Goal: Check status: Check status

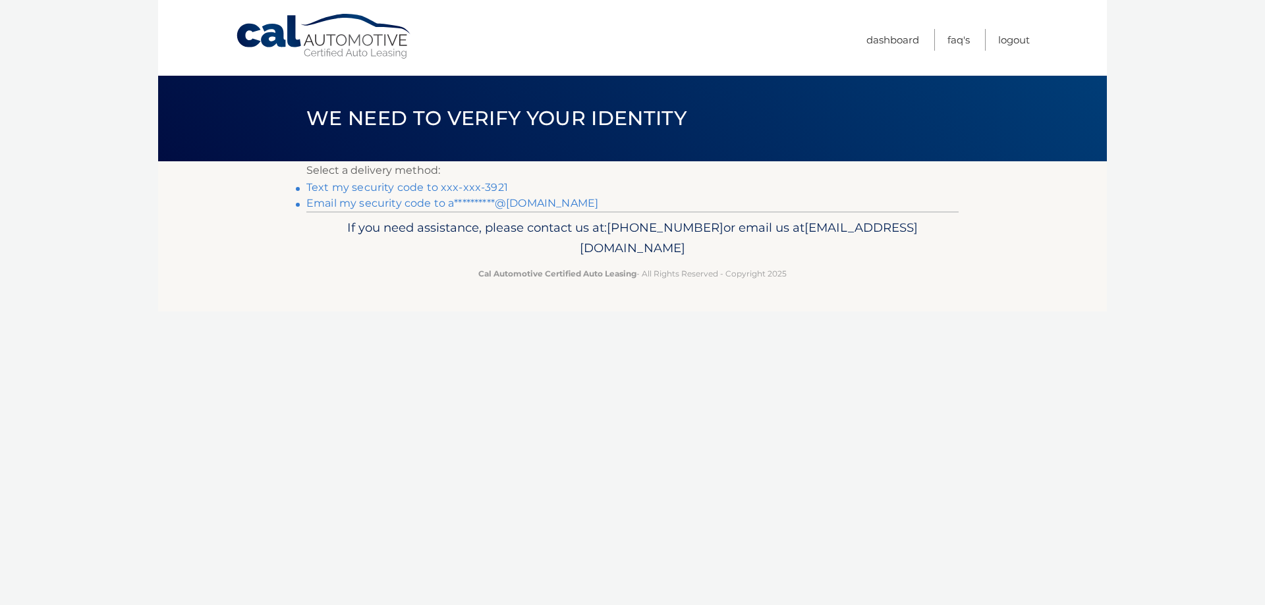
click at [462, 188] on link "Text my security code to xxx-xxx-3921" at bounding box center [407, 187] width 202 height 13
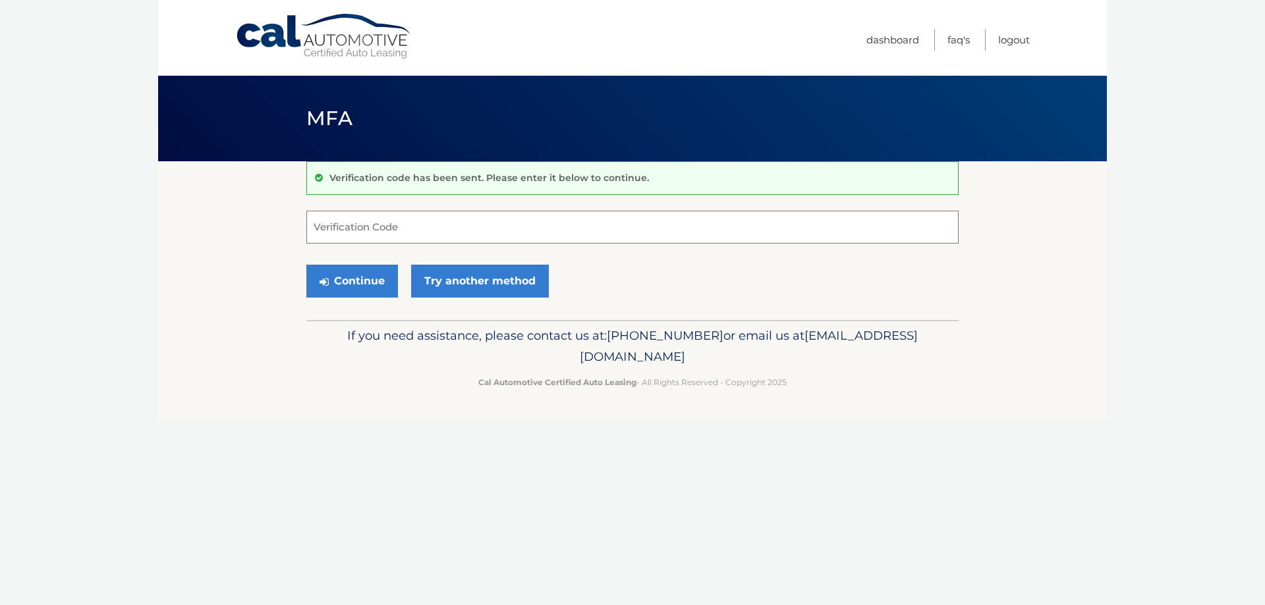
click at [368, 217] on input "Verification Code" at bounding box center [632, 227] width 652 height 33
type input "775285"
click at [306, 265] on button "Continue" at bounding box center [352, 281] width 92 height 33
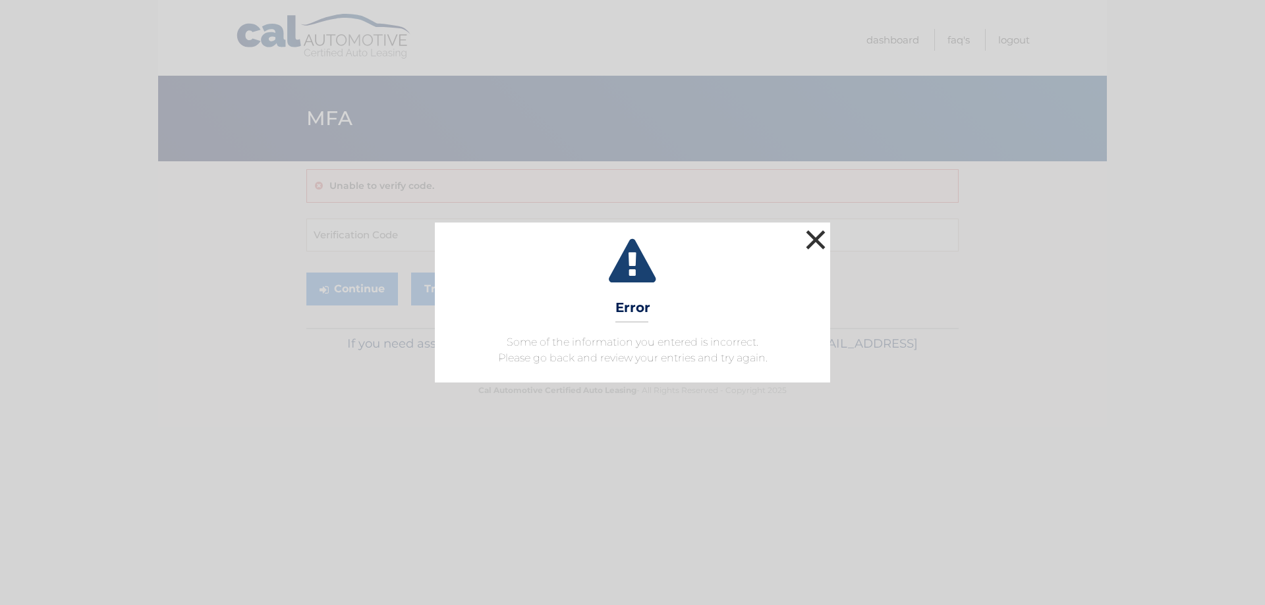
click at [813, 239] on button "×" at bounding box center [815, 240] width 26 height 26
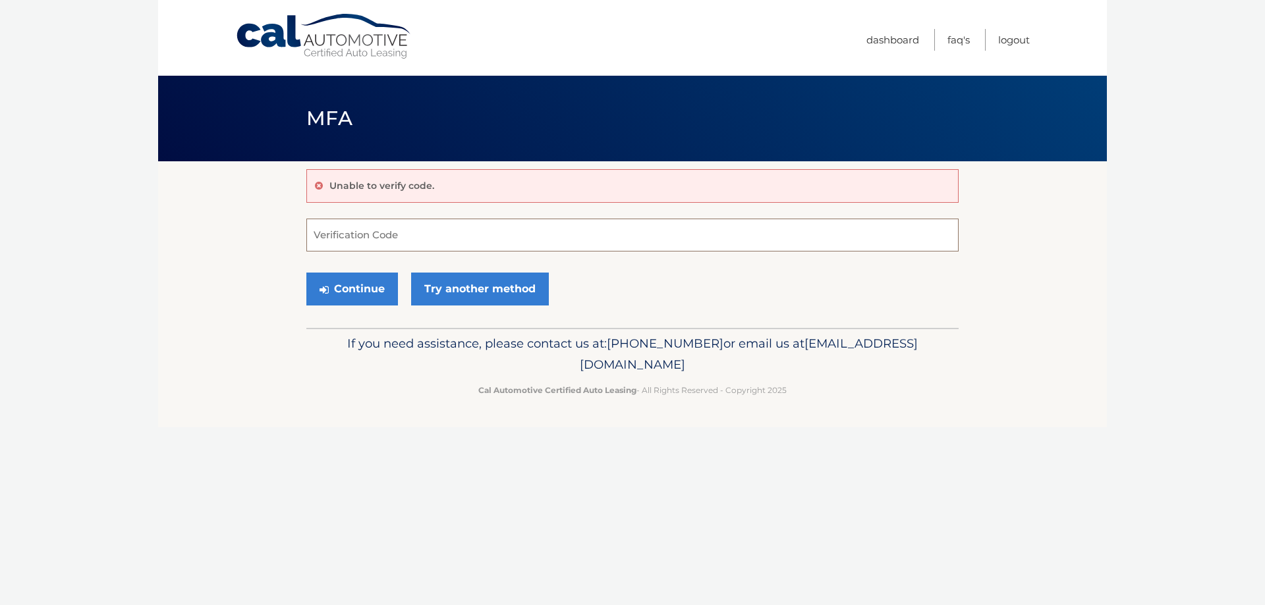
click at [377, 232] on input "Verification Code" at bounding box center [632, 235] width 652 height 33
type input "777285"
click at [306, 273] on button "Continue" at bounding box center [352, 289] width 92 height 33
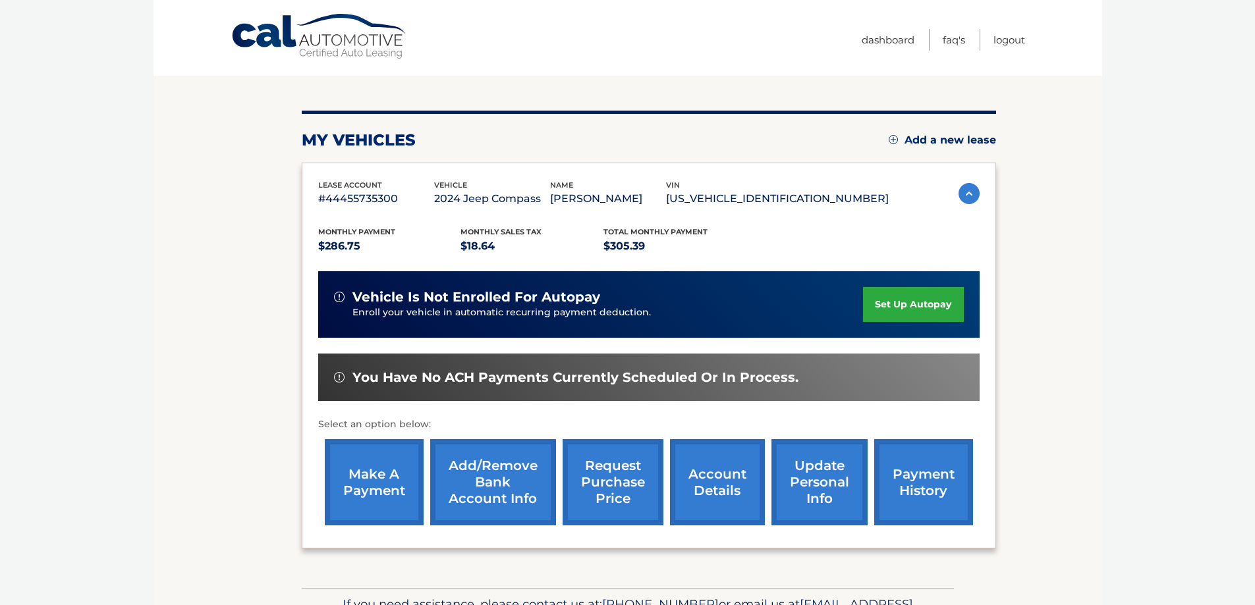
scroll to position [193, 0]
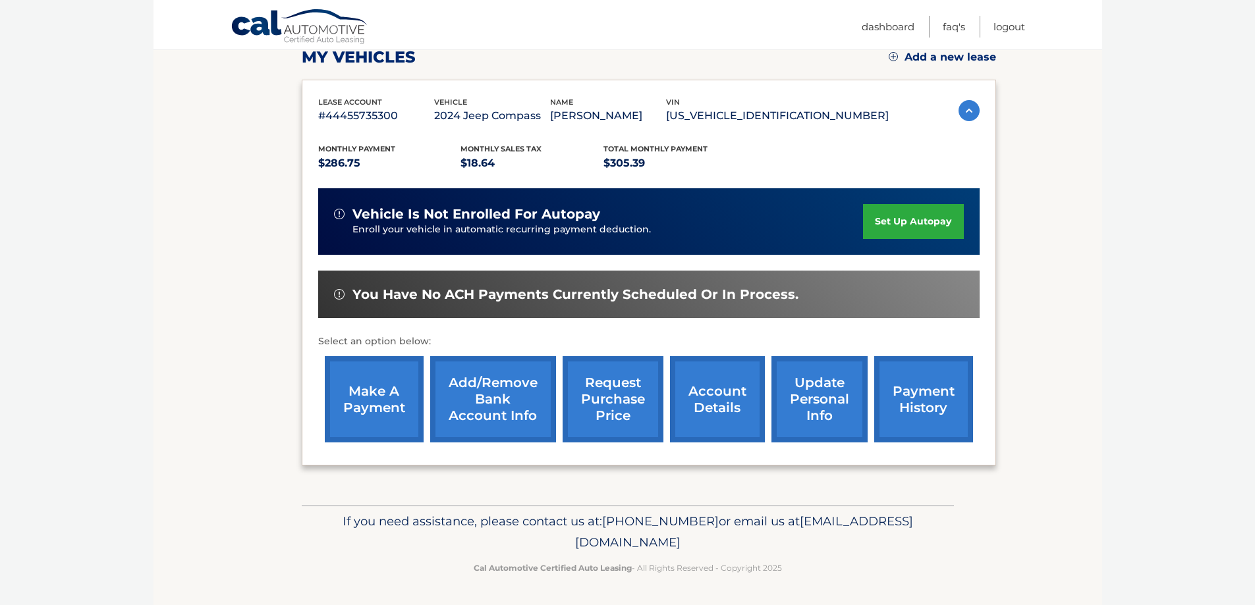
click at [923, 396] on link "payment history" at bounding box center [923, 399] width 99 height 86
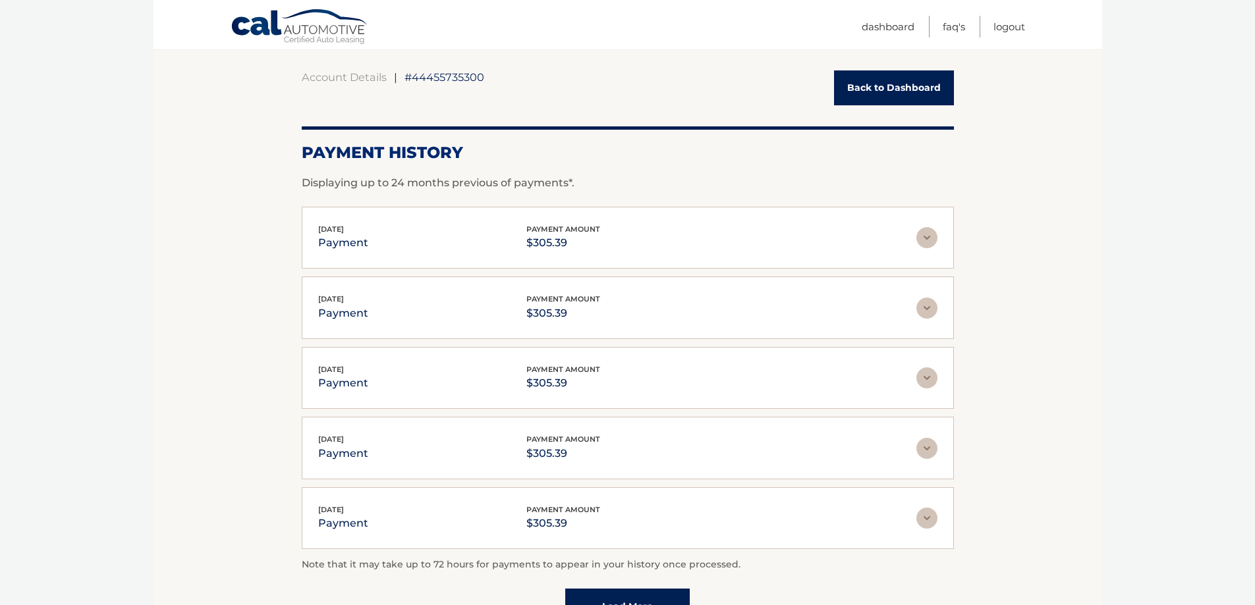
scroll to position [260, 0]
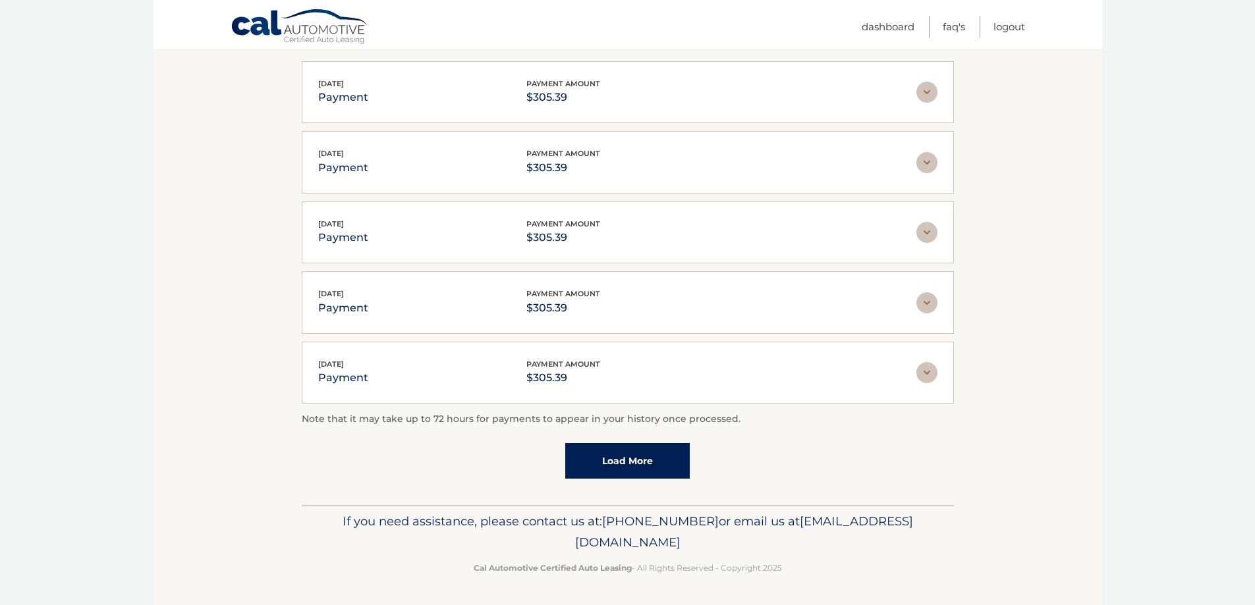
click at [622, 461] on link "Load More" at bounding box center [627, 461] width 124 height 36
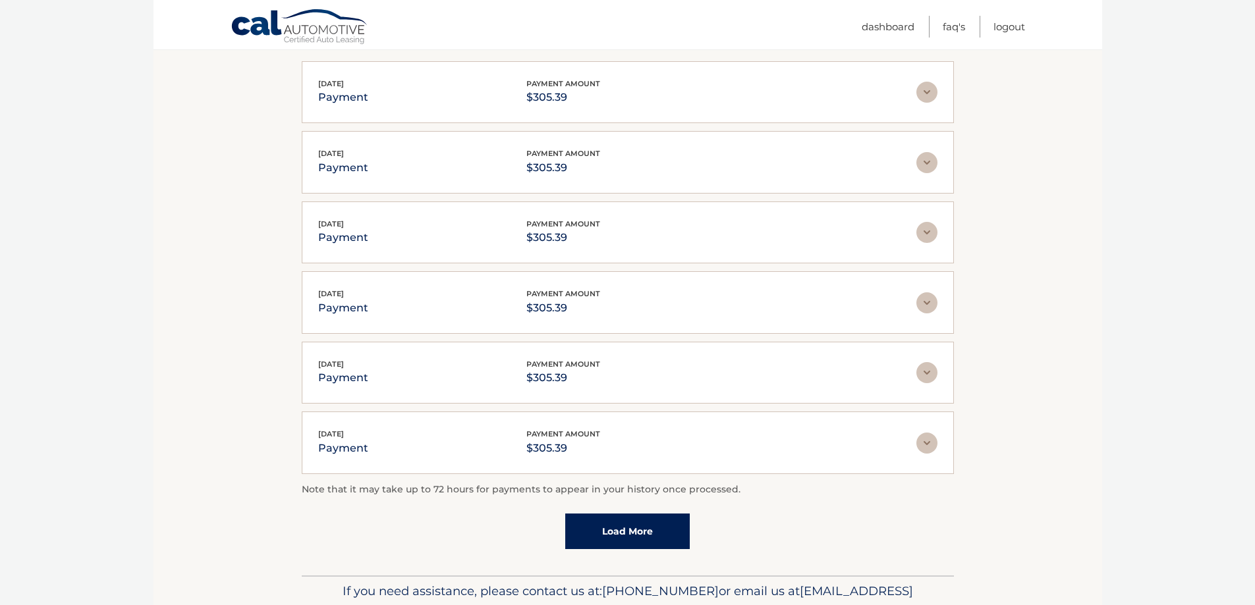
click at [626, 535] on link "Load More" at bounding box center [627, 532] width 124 height 36
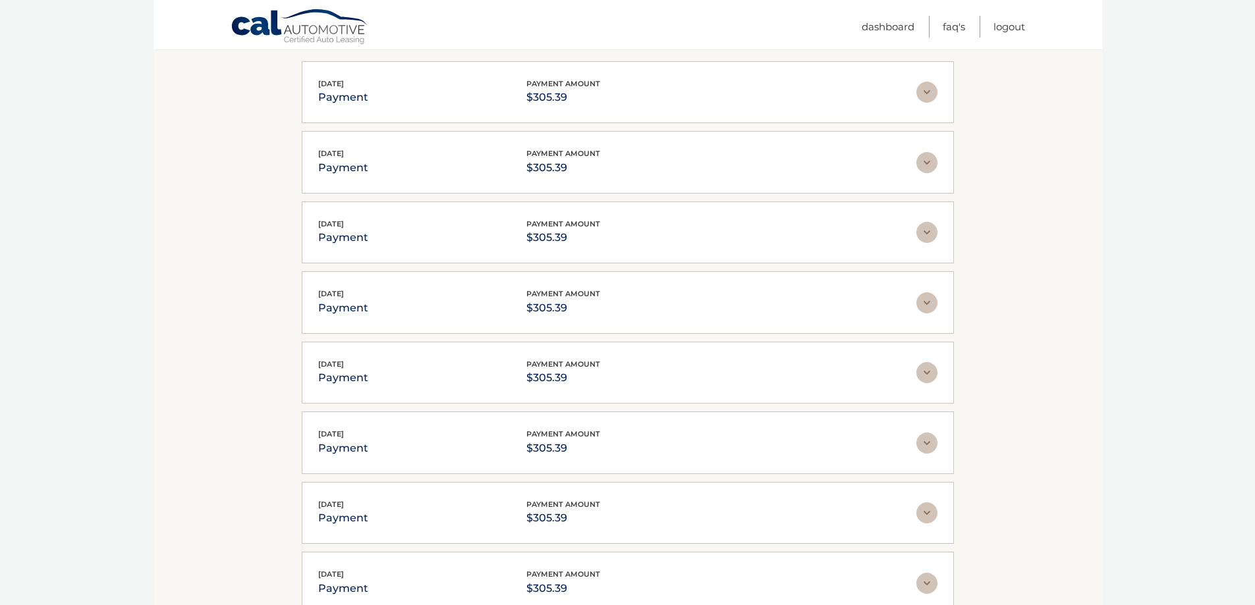
scroll to position [681, 0]
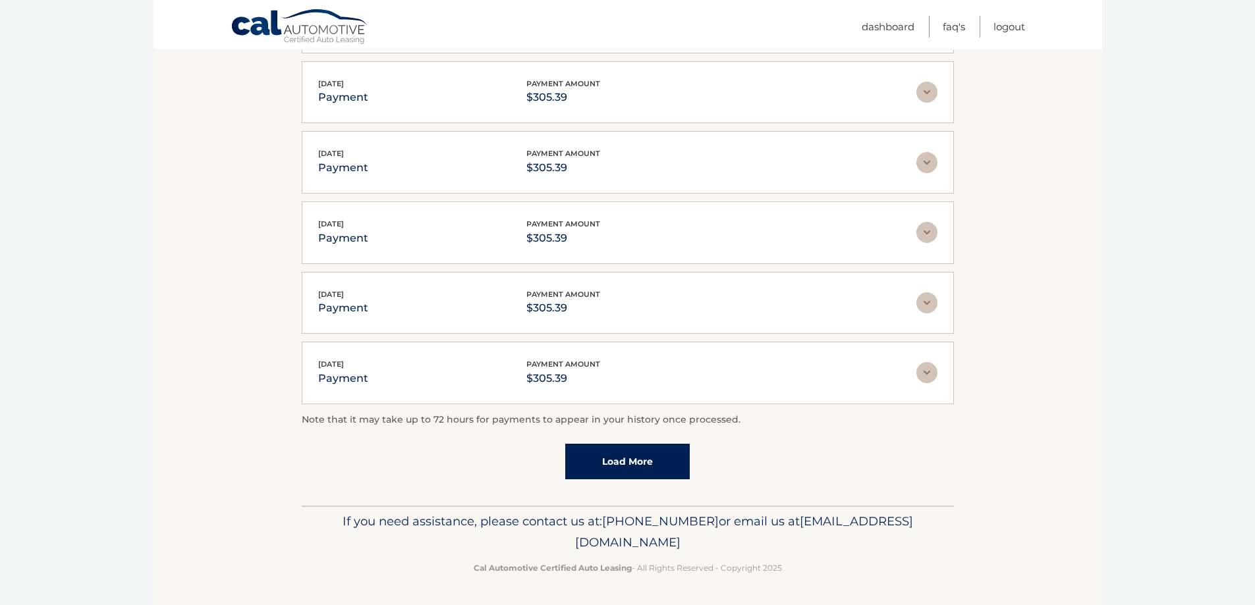
click at [620, 464] on link "Load More" at bounding box center [627, 462] width 124 height 36
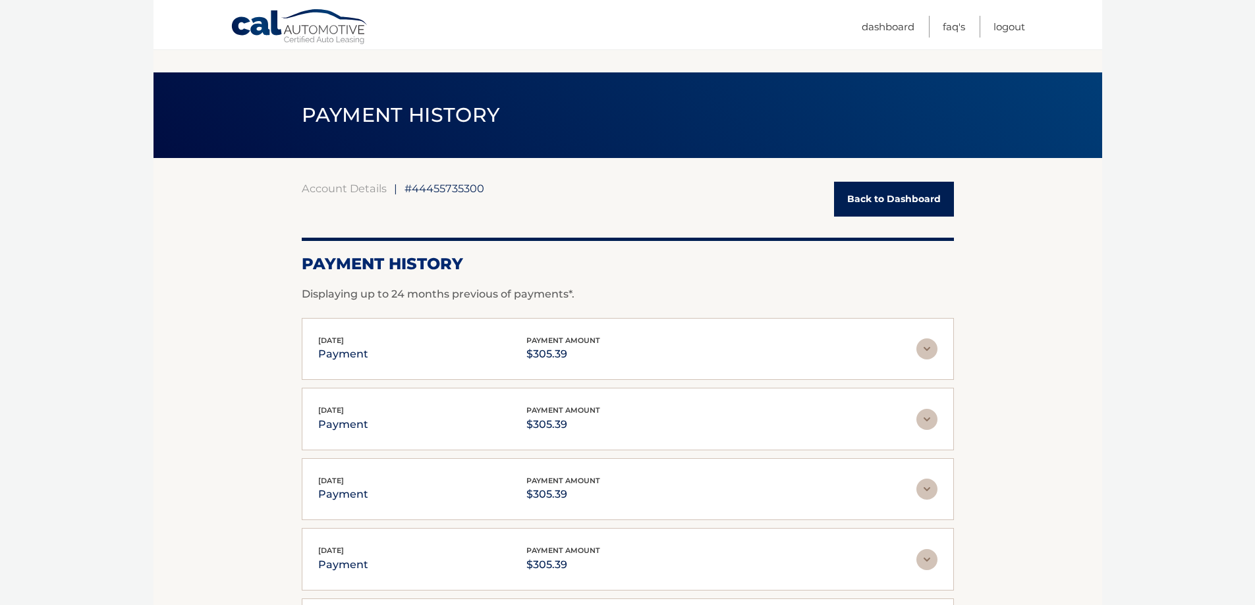
scroll to position [0, 0]
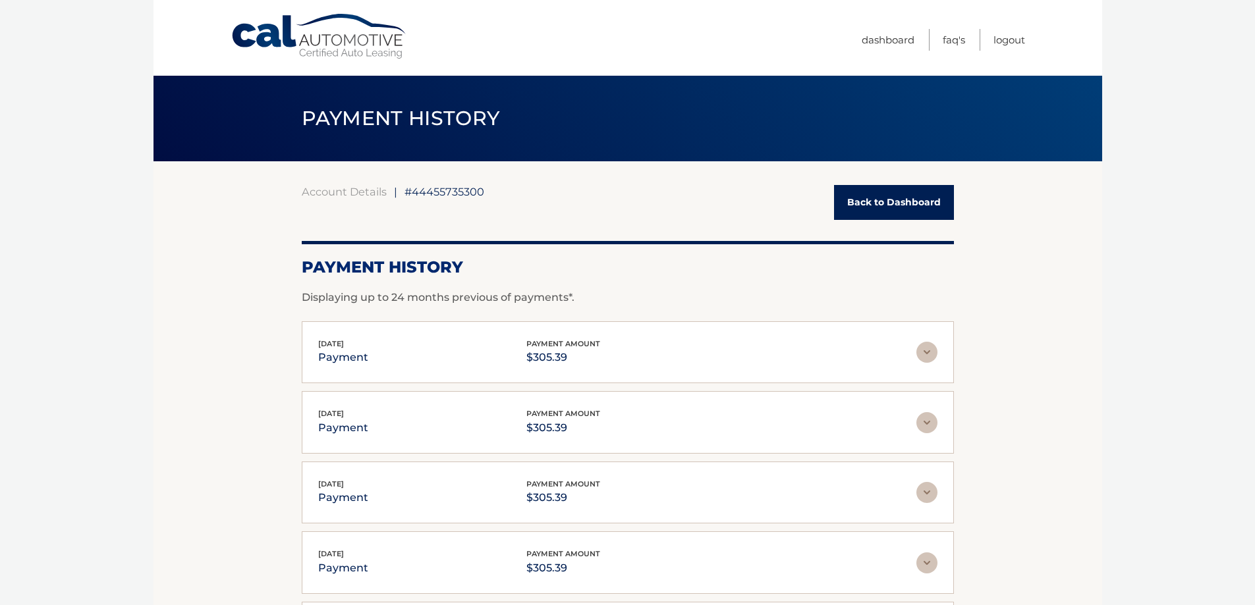
click at [889, 205] on link "Back to Dashboard" at bounding box center [894, 202] width 120 height 35
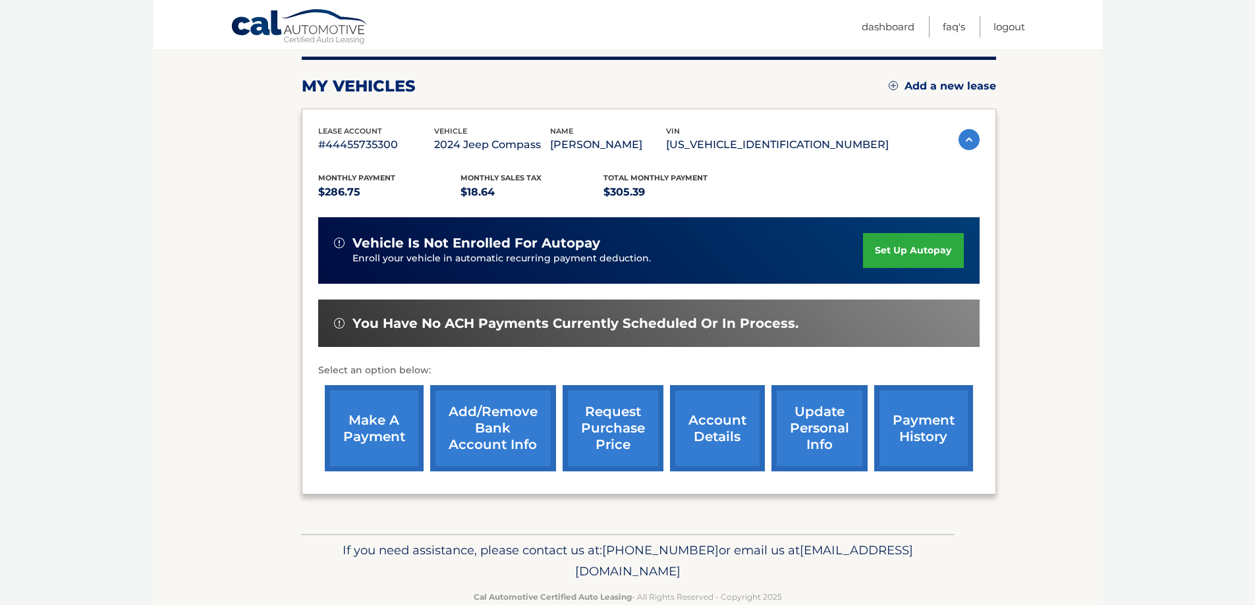
scroll to position [193, 0]
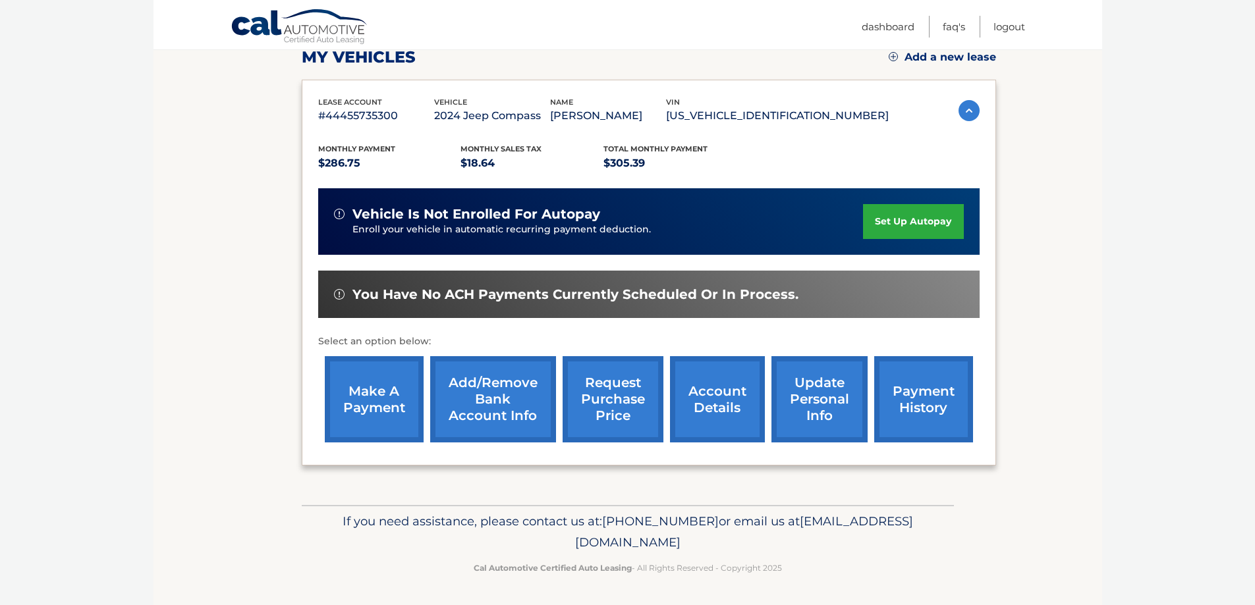
click at [965, 113] on img at bounding box center [968, 110] width 21 height 21
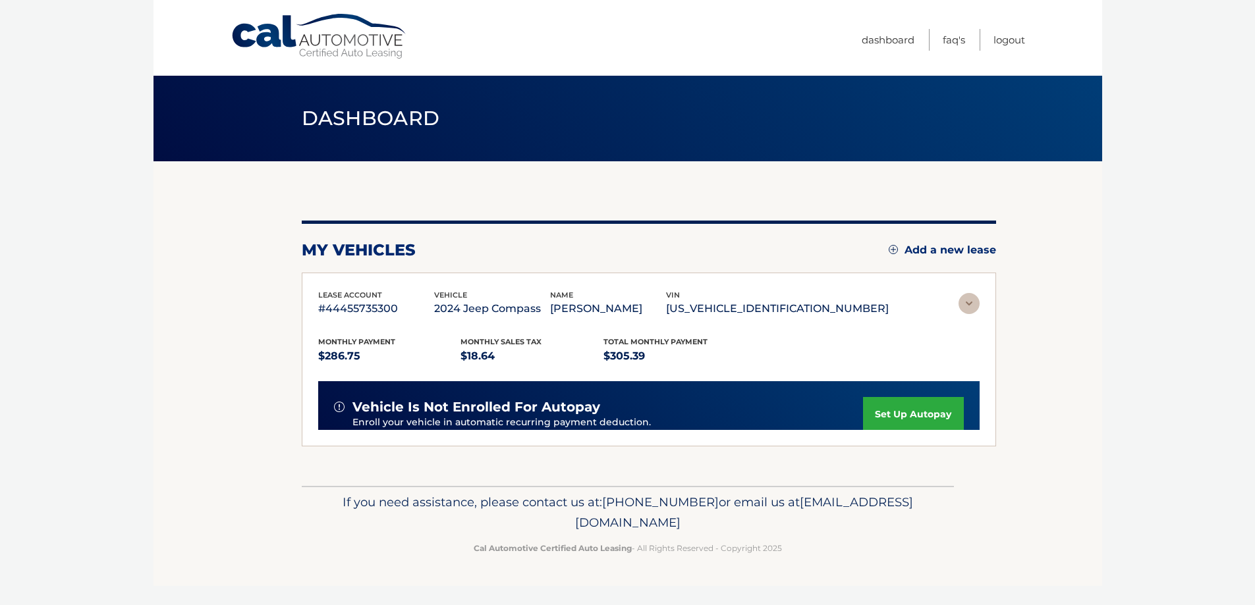
scroll to position [0, 0]
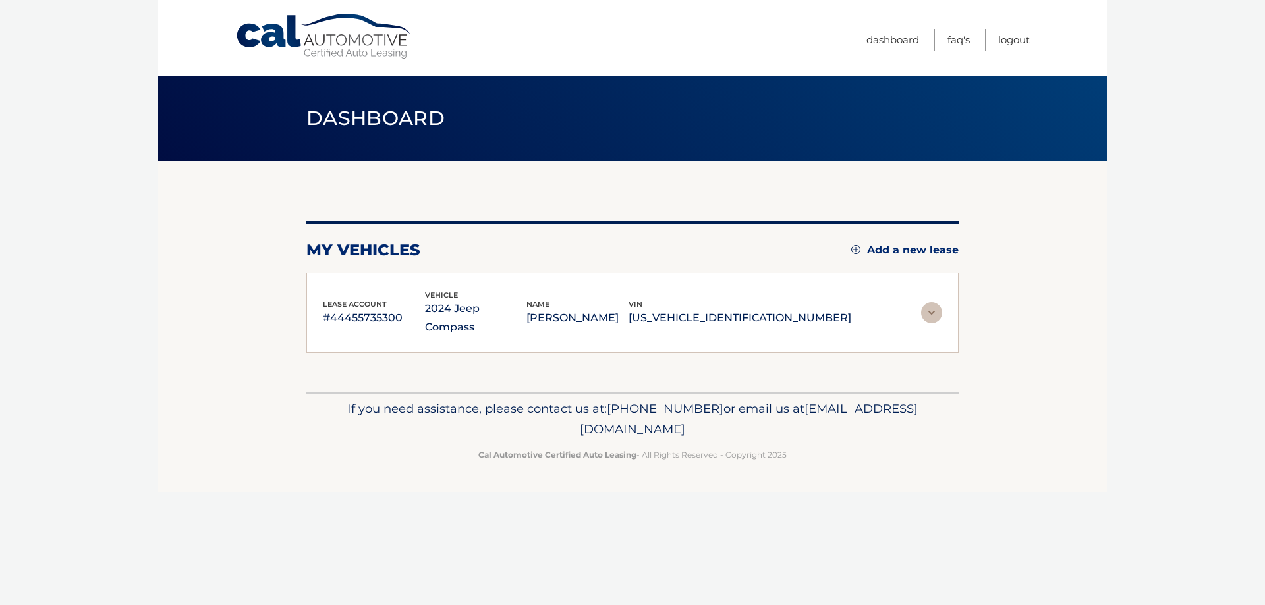
click at [931, 302] on img at bounding box center [931, 312] width 21 height 21
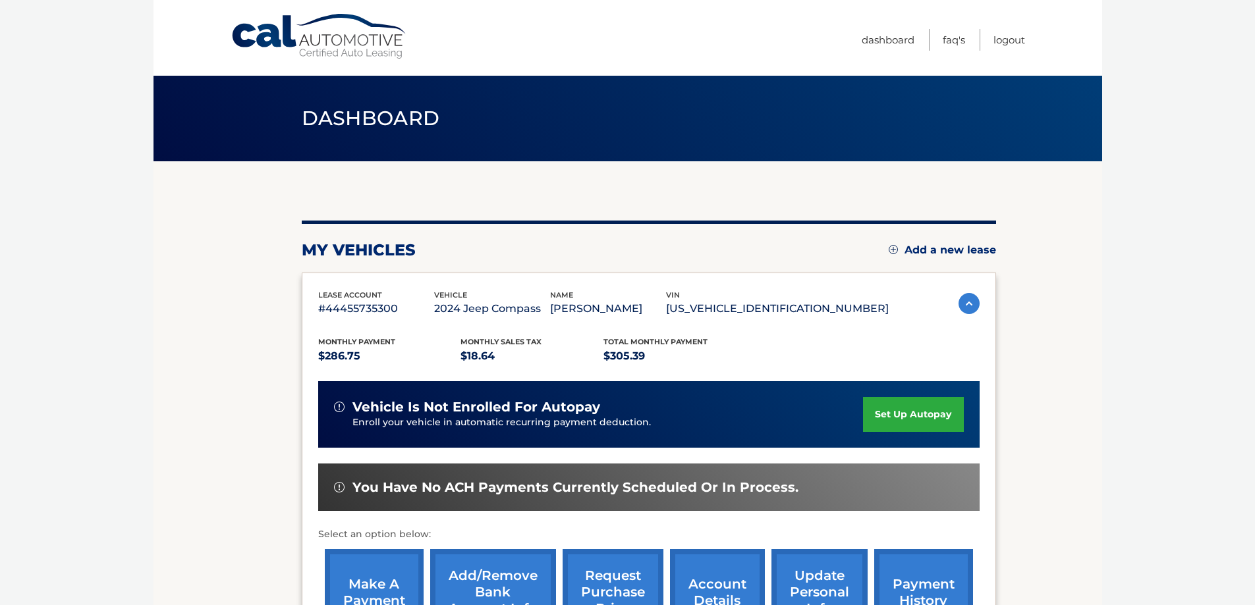
scroll to position [110, 0]
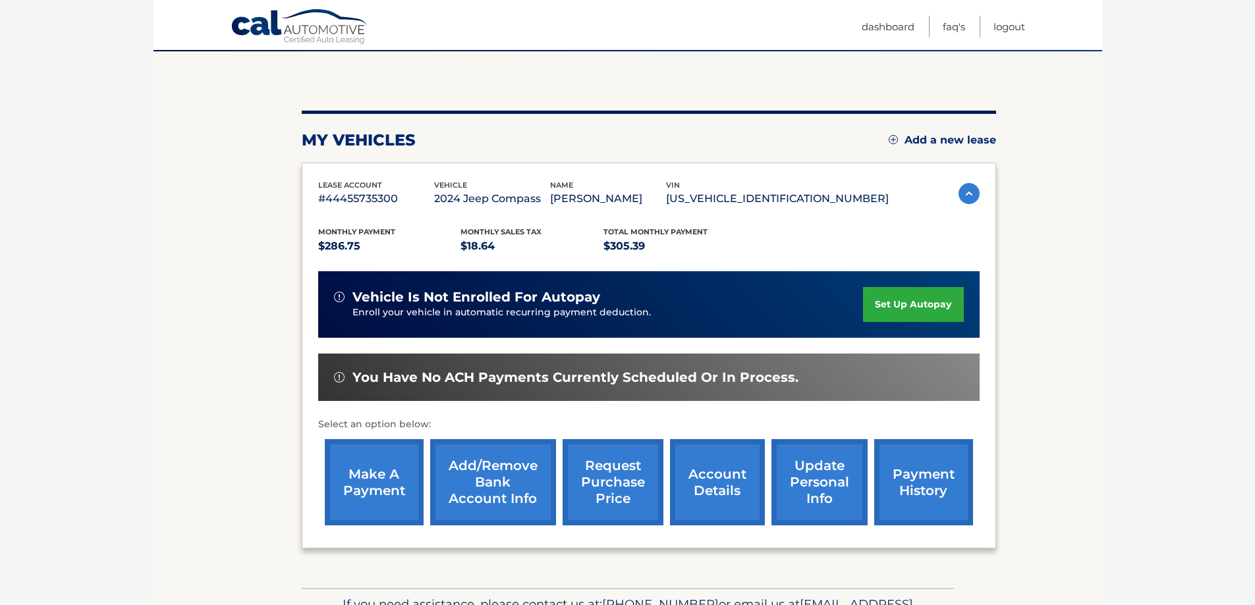
click at [709, 483] on link "account details" at bounding box center [717, 482] width 95 height 86
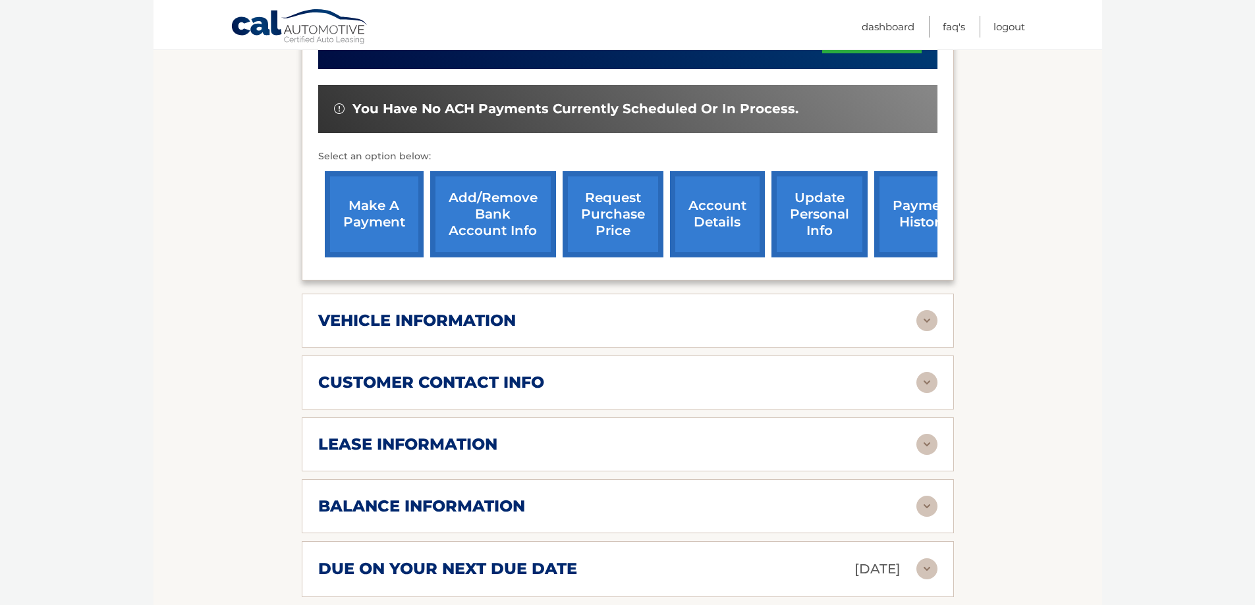
scroll to position [439, 0]
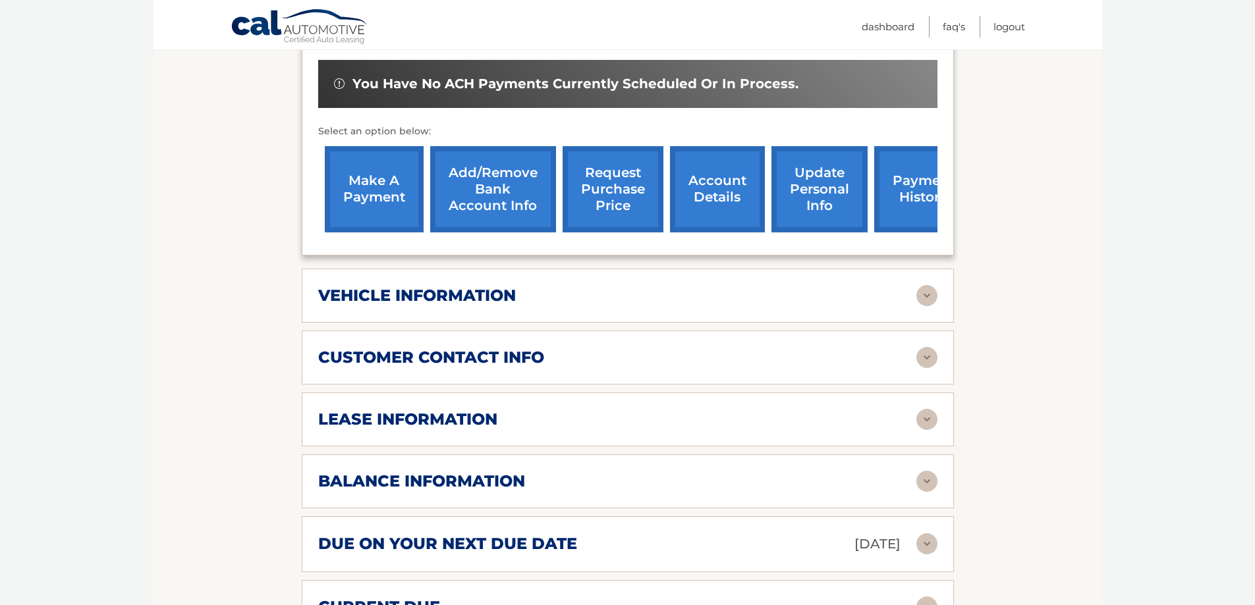
click at [927, 471] on img at bounding box center [926, 481] width 21 height 21
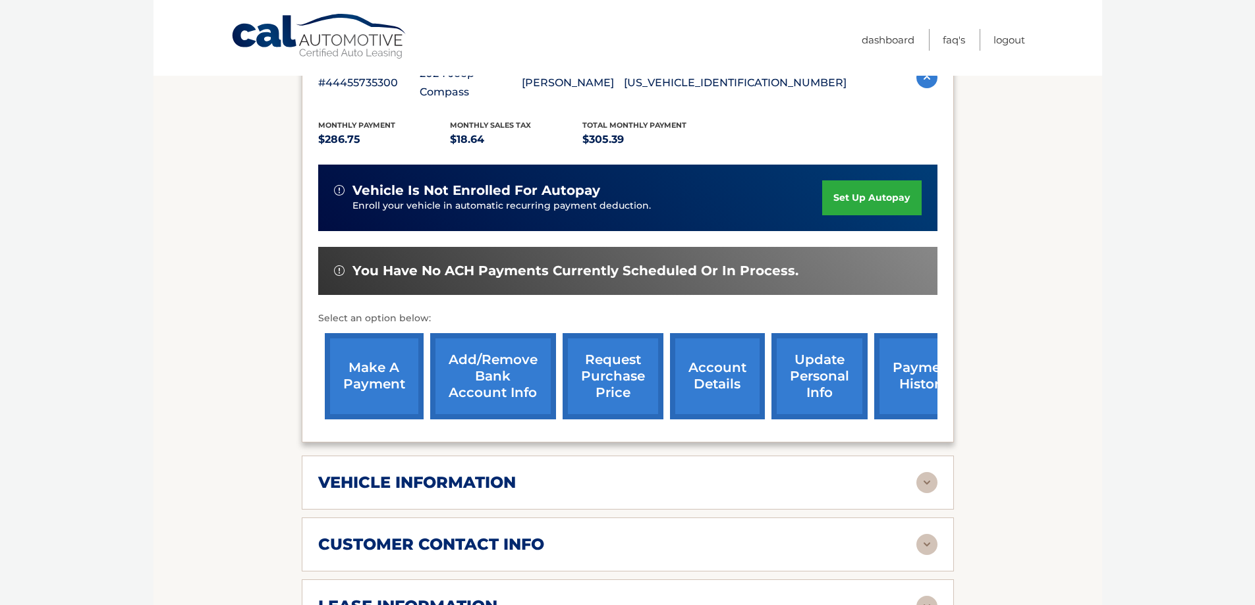
scroll to position [0, 0]
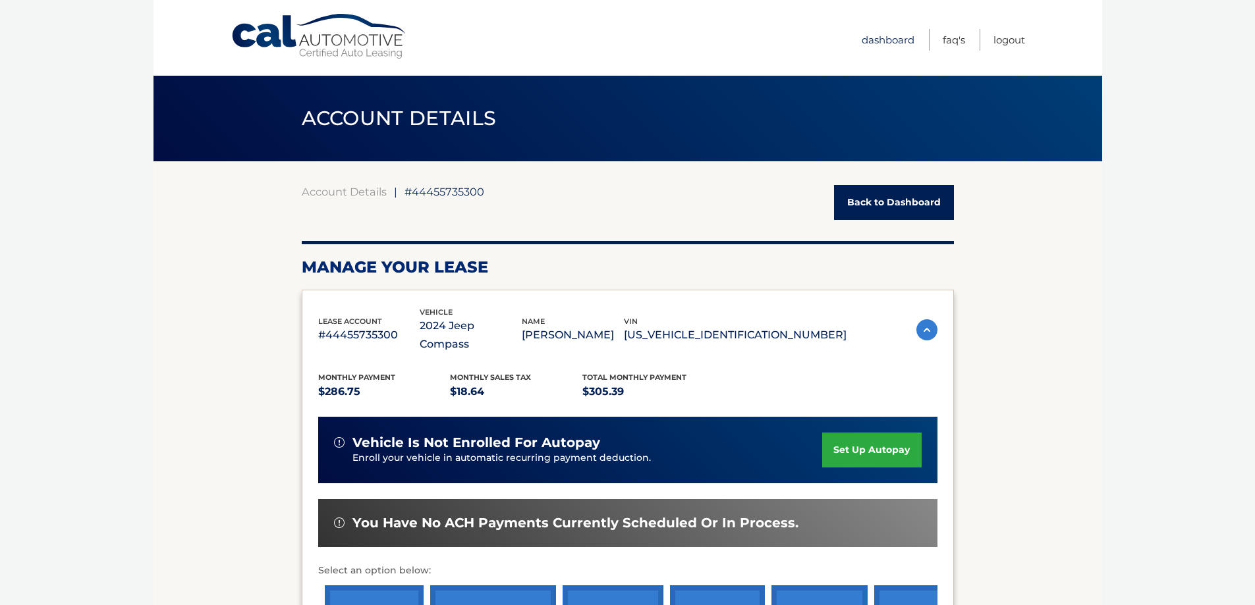
click at [880, 41] on link "Dashboard" at bounding box center [887, 40] width 53 height 22
